Goal: Find specific page/section: Find specific page/section

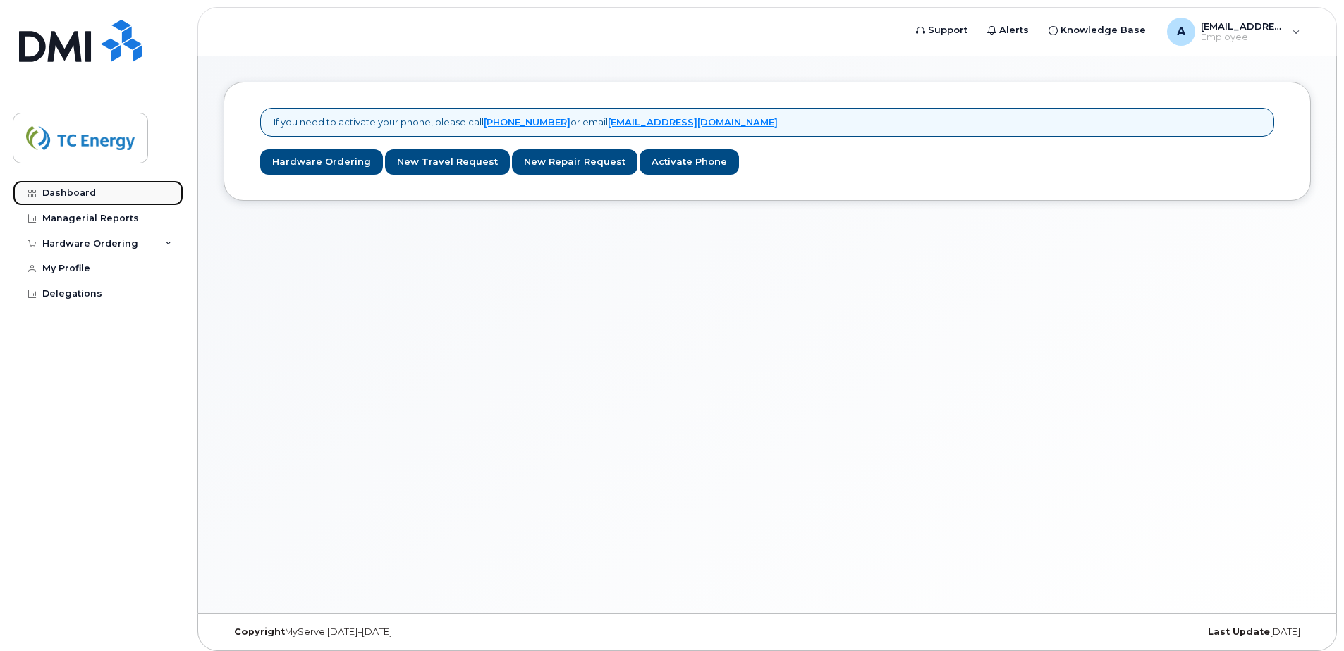
click at [68, 189] on div "Dashboard" at bounding box center [69, 192] width 54 height 11
click at [73, 222] on div "Managerial Reports" at bounding box center [90, 218] width 97 height 11
click at [77, 220] on div "Managerial Reports" at bounding box center [90, 218] width 97 height 11
click at [66, 187] on div "Dashboard" at bounding box center [69, 192] width 54 height 11
click at [64, 192] on div "Dashboard" at bounding box center [69, 192] width 54 height 11
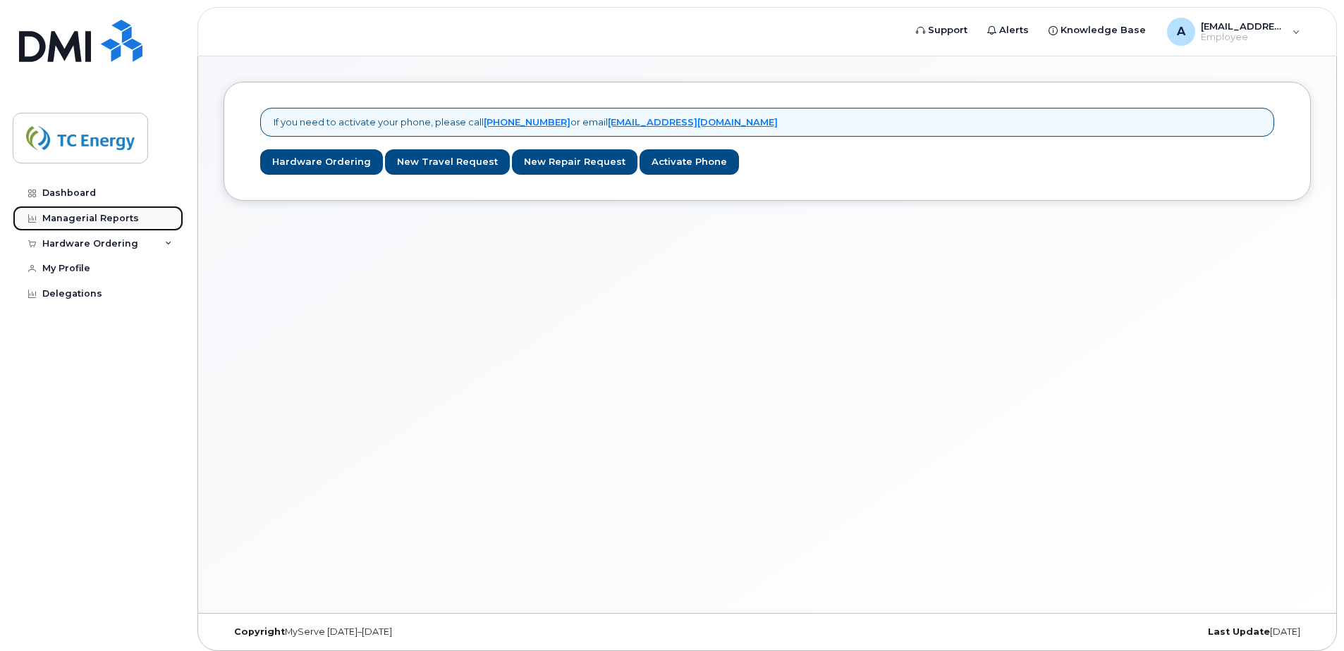
click at [63, 216] on div "Managerial Reports" at bounding box center [90, 218] width 97 height 11
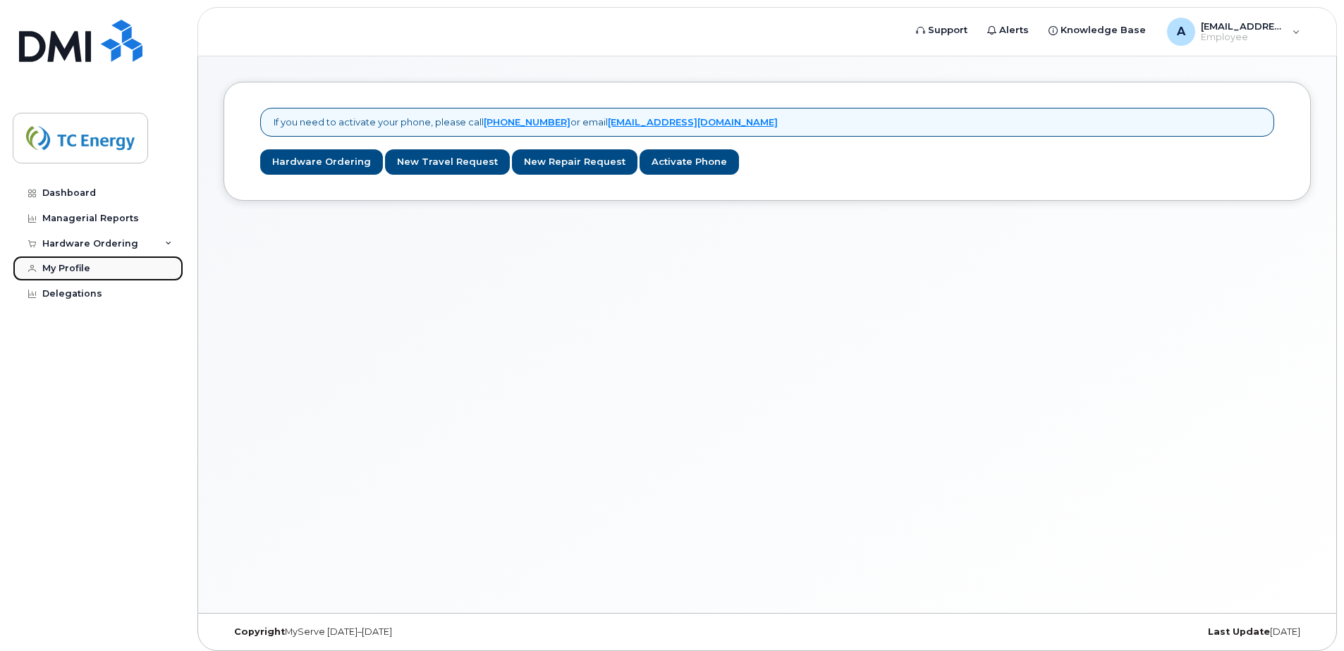
click at [70, 266] on div "My Profile" at bounding box center [66, 268] width 48 height 11
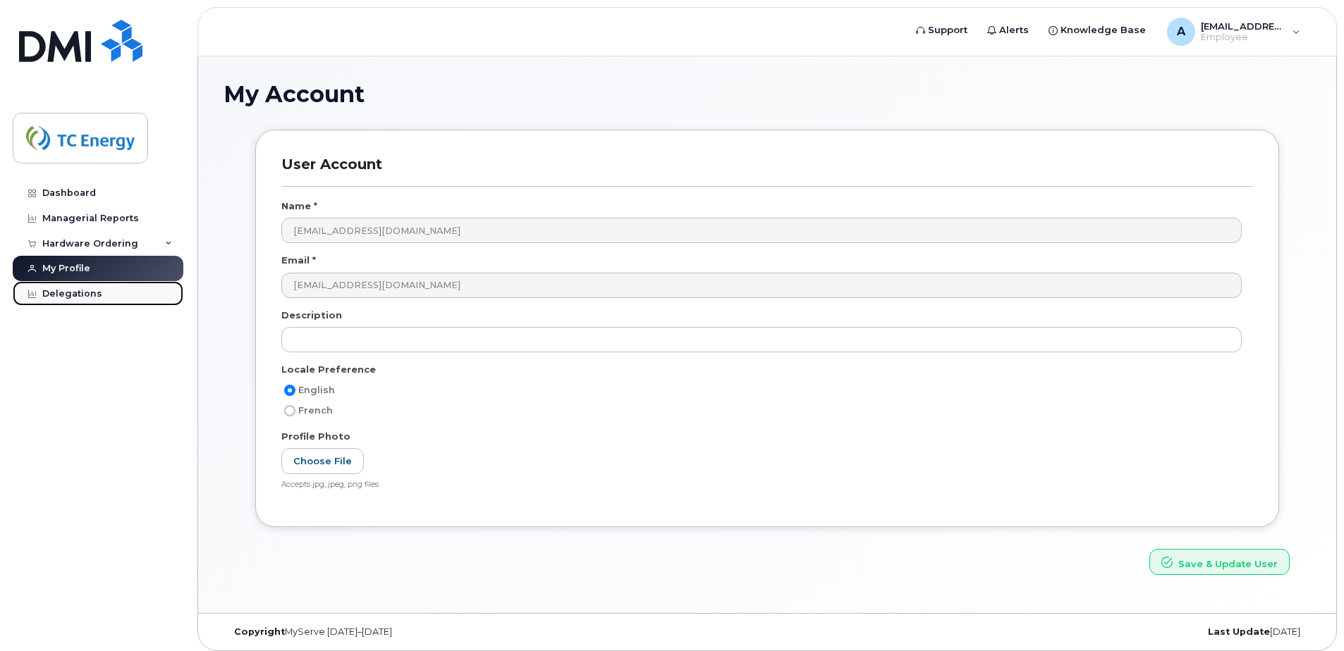
click at [75, 292] on div "Delegations" at bounding box center [72, 293] width 60 height 11
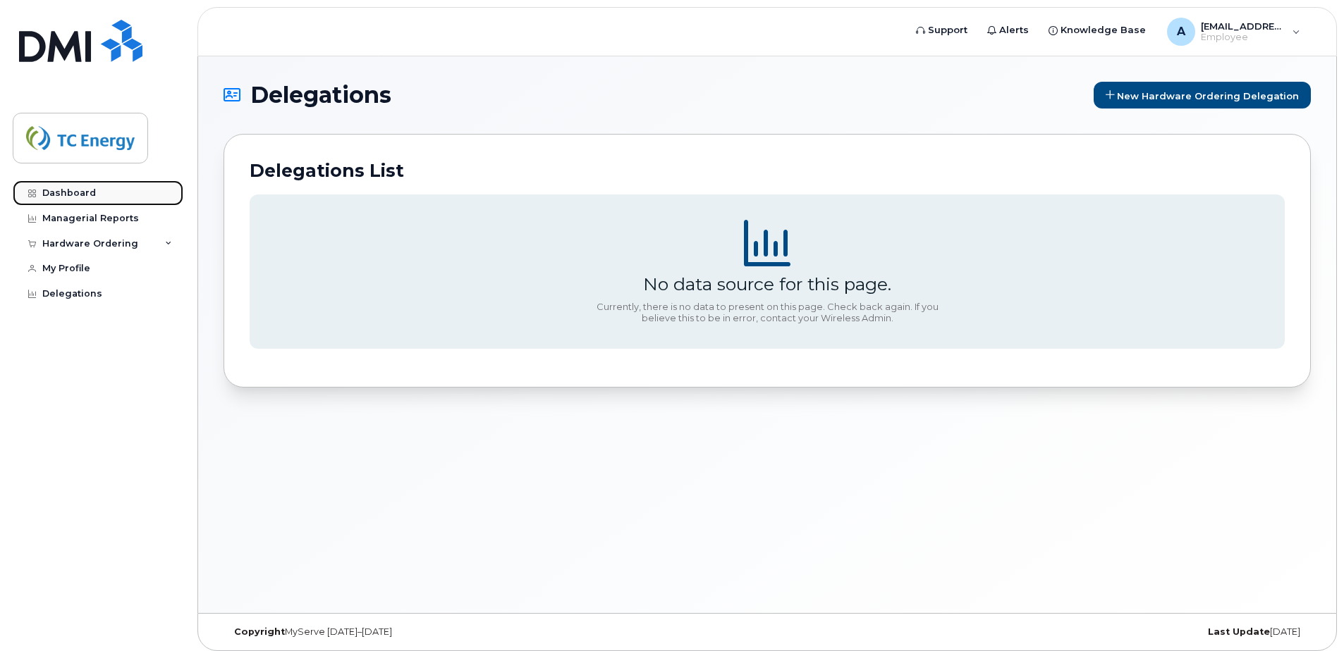
click at [59, 190] on div "Dashboard" at bounding box center [69, 192] width 54 height 11
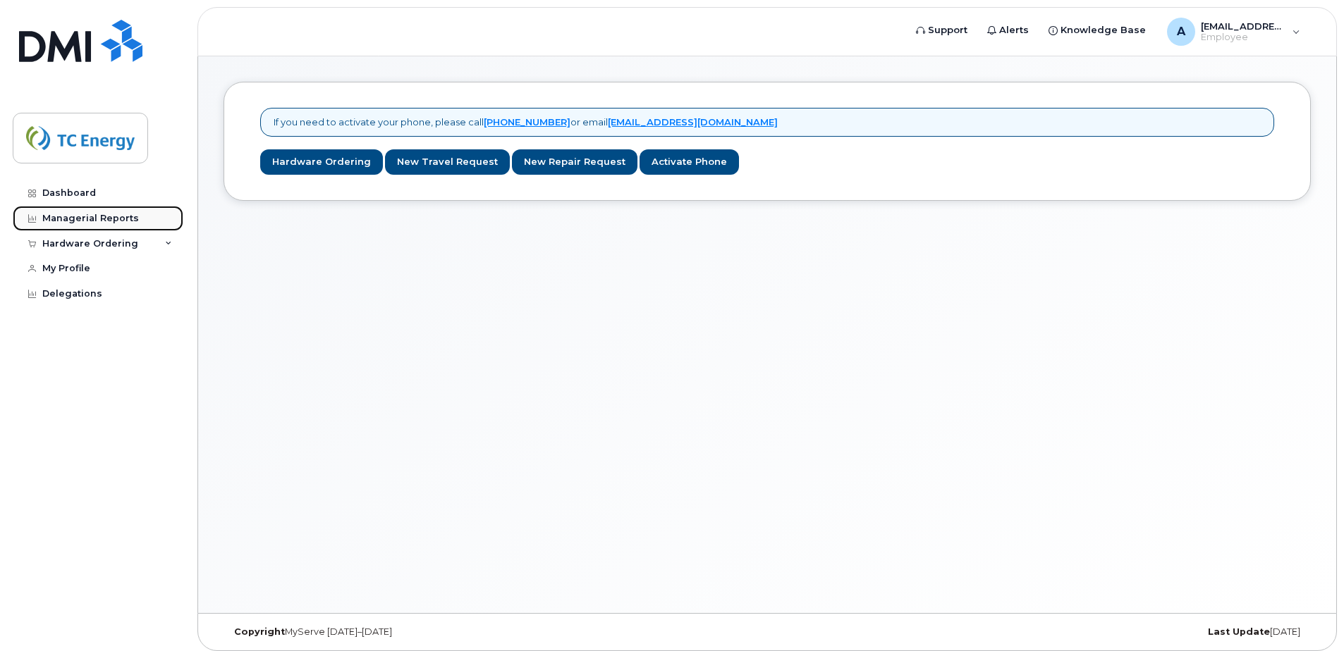
click at [58, 215] on div "Managerial Reports" at bounding box center [90, 218] width 97 height 11
click at [61, 190] on div "Dashboard" at bounding box center [69, 192] width 54 height 11
click at [61, 214] on div "Managerial Reports" at bounding box center [90, 218] width 97 height 11
